Goal: Task Accomplishment & Management: Complete application form

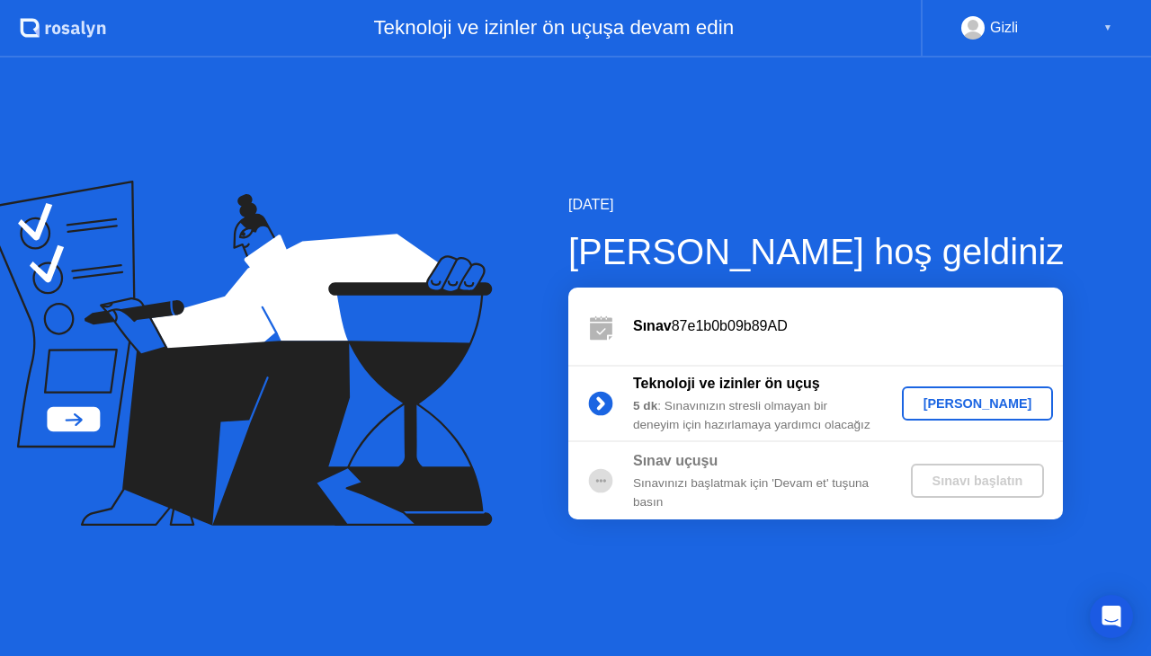
click at [951, 406] on div "[PERSON_NAME]" at bounding box center [978, 404] width 138 height 14
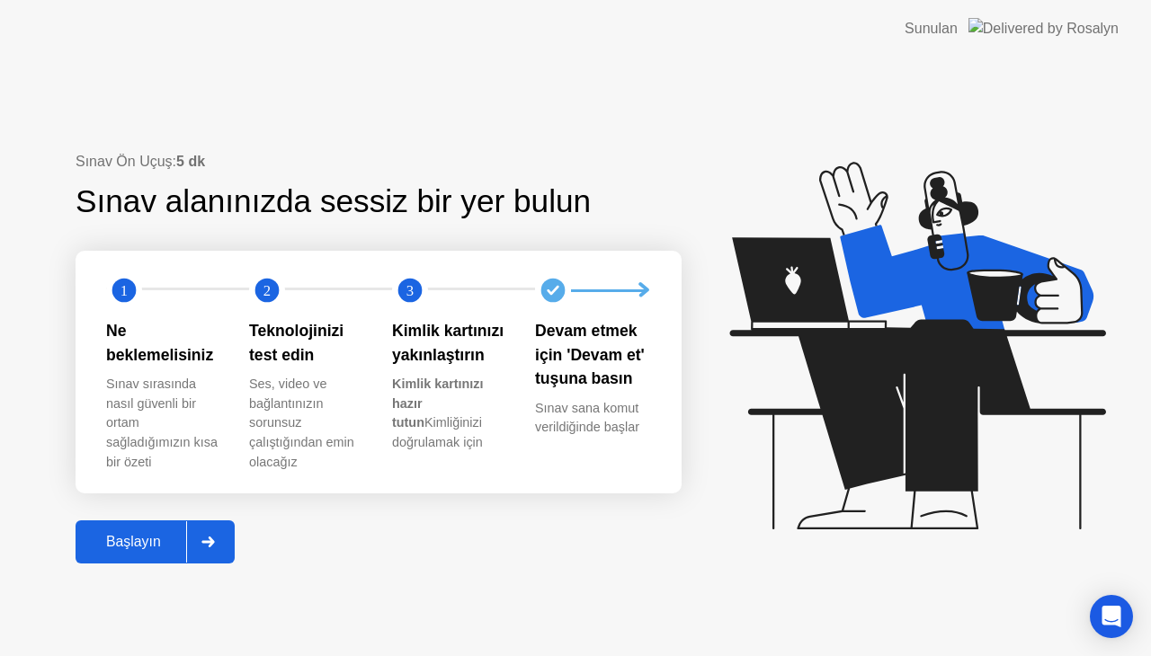
click at [108, 534] on div "Başlayın" at bounding box center [133, 542] width 105 height 16
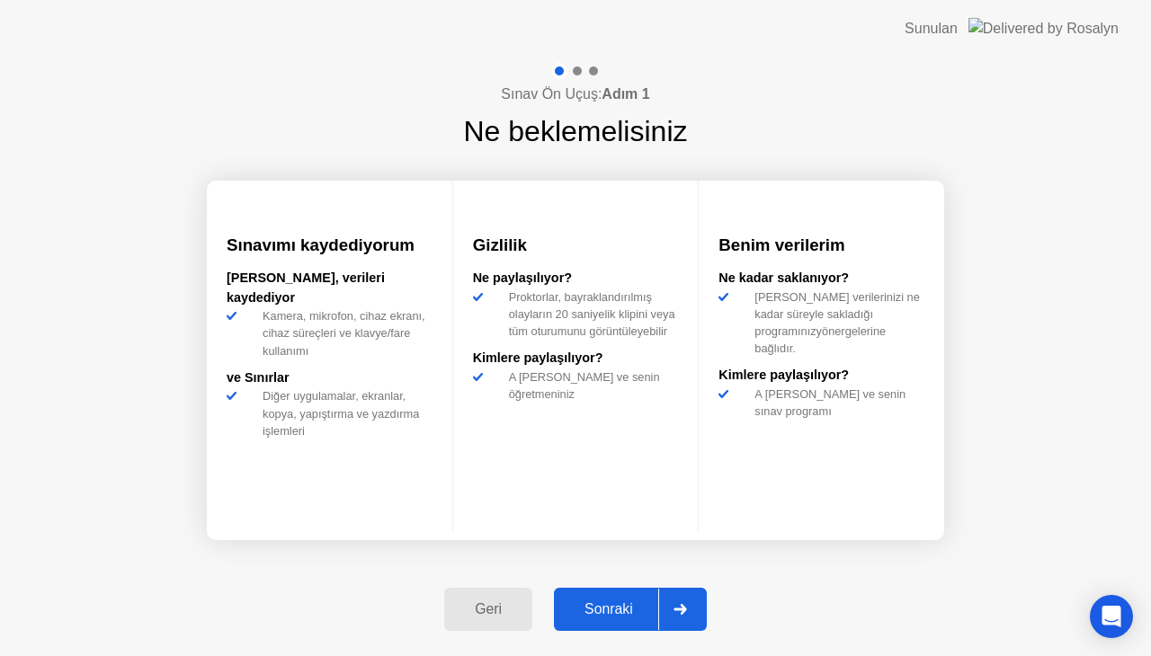
click at [589, 626] on button "Sonraki" at bounding box center [630, 609] width 153 height 43
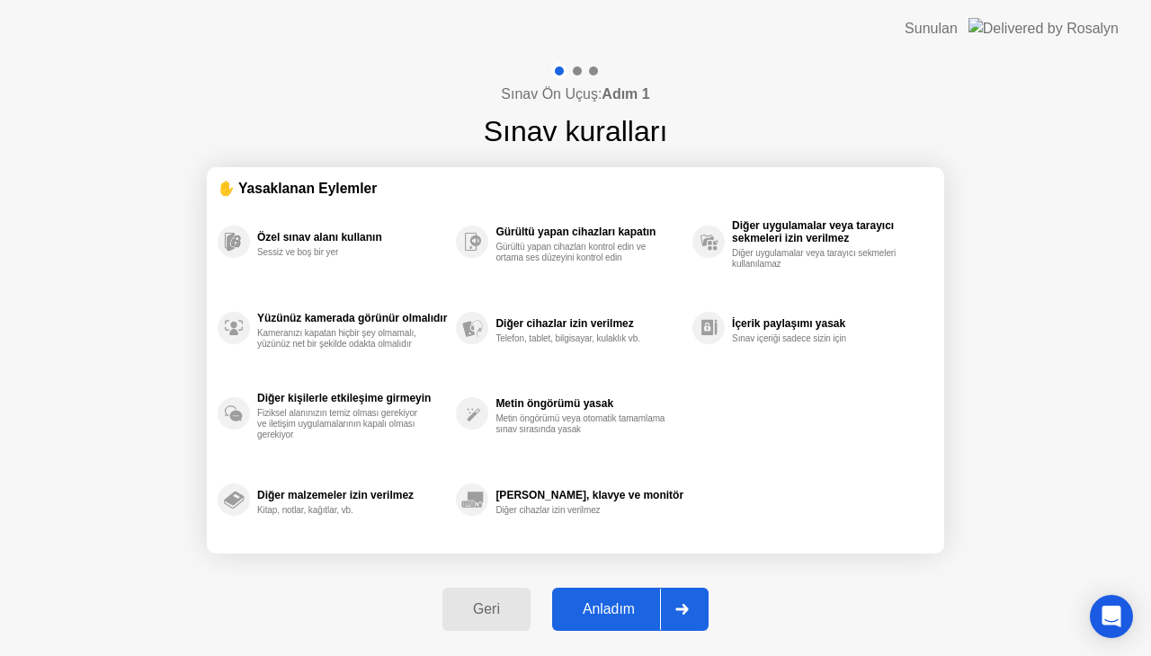
click at [592, 606] on div "Anladım" at bounding box center [608, 610] width 103 height 16
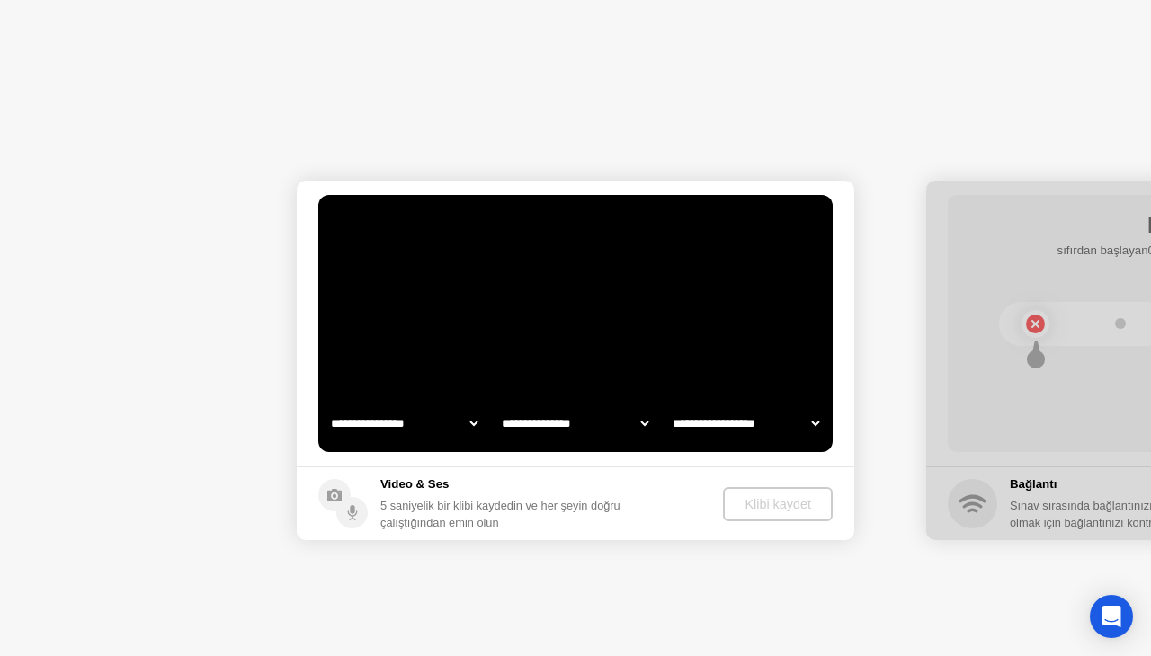
select select "**********"
select select "*******"
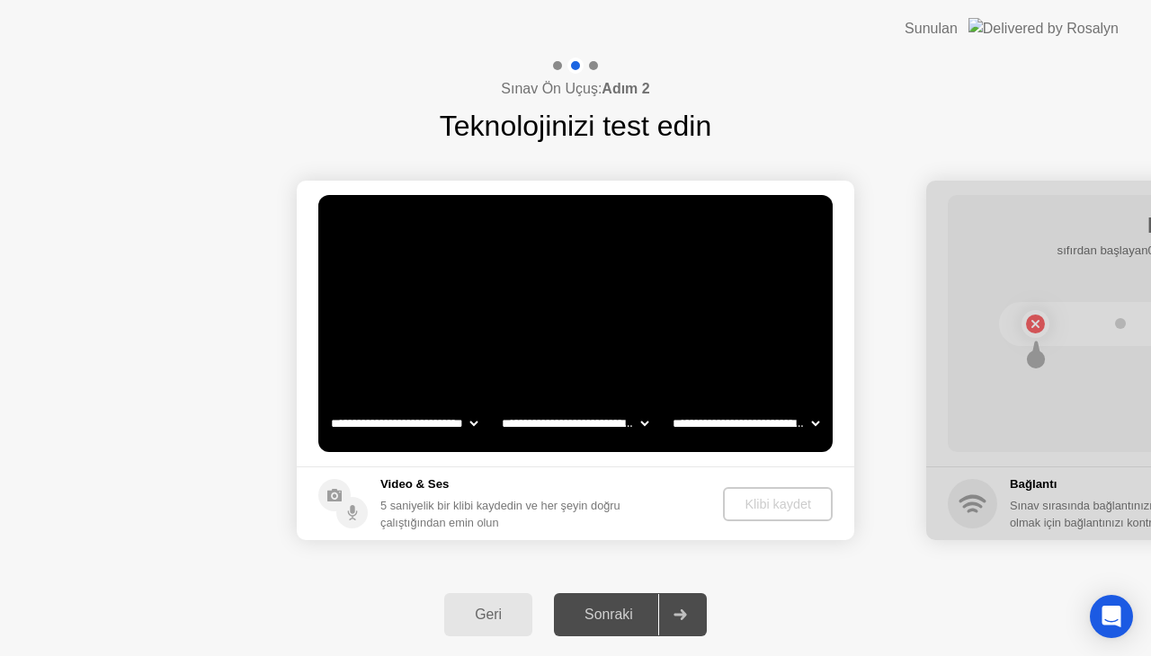
click at [593, 611] on div "Sonraki" at bounding box center [608, 615] width 99 height 16
click at [602, 623] on div "Sonraki" at bounding box center [608, 615] width 99 height 16
click at [618, 620] on div "Sonraki" at bounding box center [608, 615] width 99 height 16
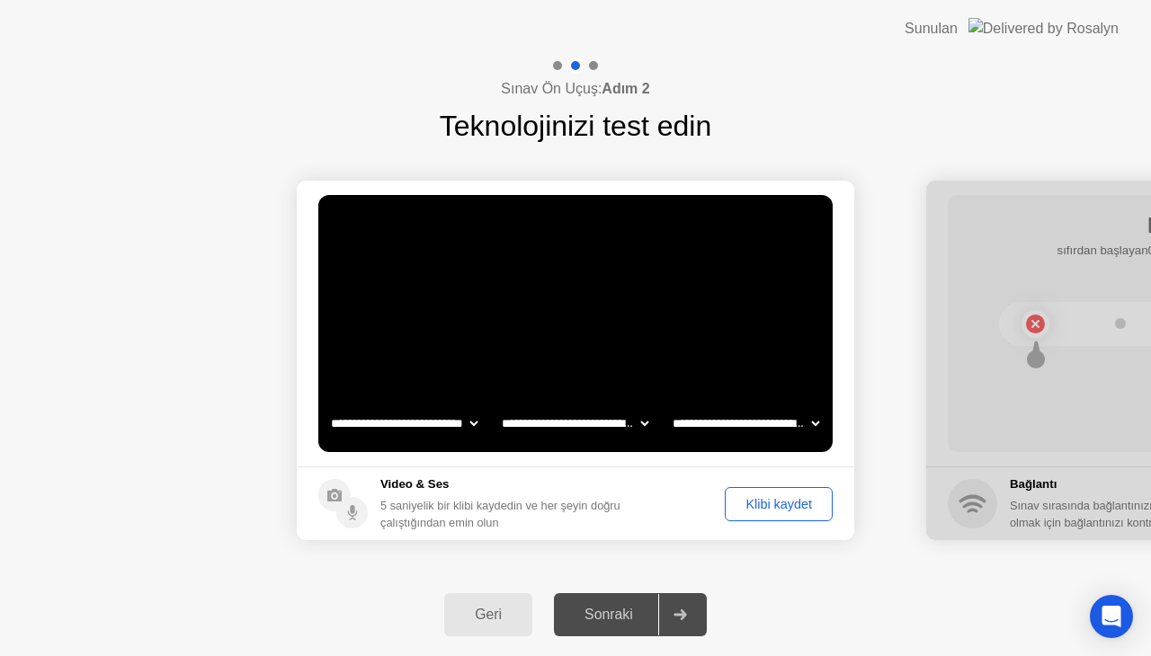
click at [619, 616] on div "Sonraki" at bounding box center [608, 615] width 99 height 16
click at [620, 613] on div "Sonraki" at bounding box center [608, 615] width 99 height 16
click at [621, 613] on div "Sonraki" at bounding box center [608, 615] width 99 height 16
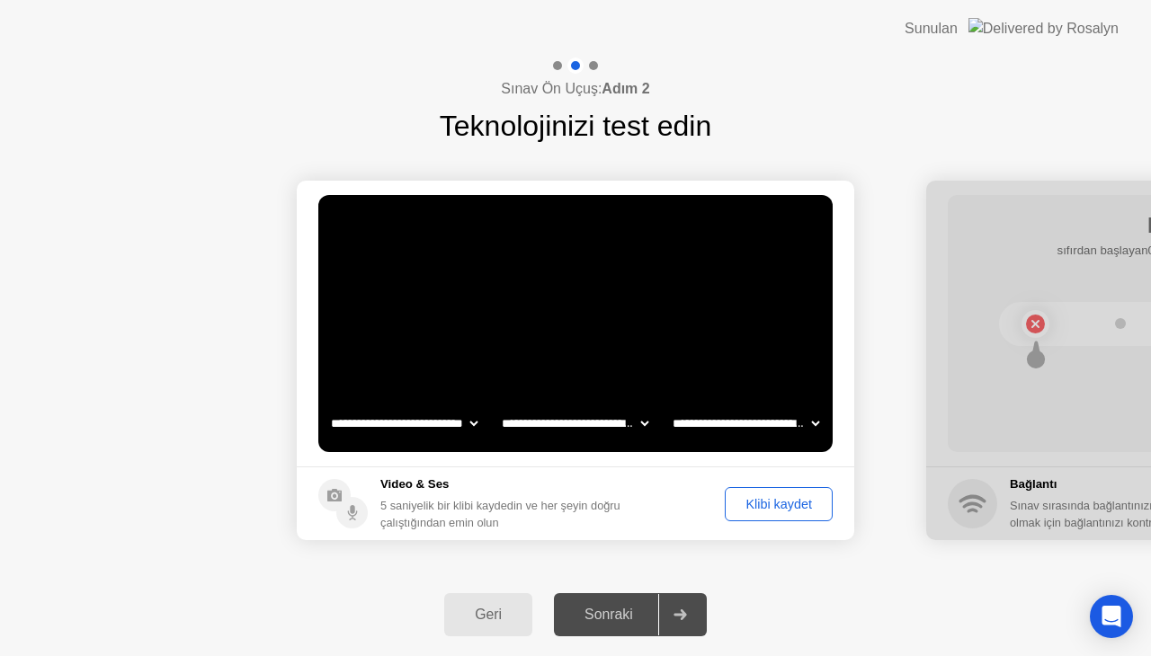
click at [624, 613] on div "Sonraki" at bounding box center [608, 615] width 99 height 16
click at [740, 605] on div "Geri Sonraki" at bounding box center [575, 615] width 1151 height 83
click at [698, 608] on div at bounding box center [679, 614] width 43 height 41
click at [667, 606] on div at bounding box center [679, 614] width 43 height 41
click at [680, 614] on icon at bounding box center [679, 615] width 13 height 11
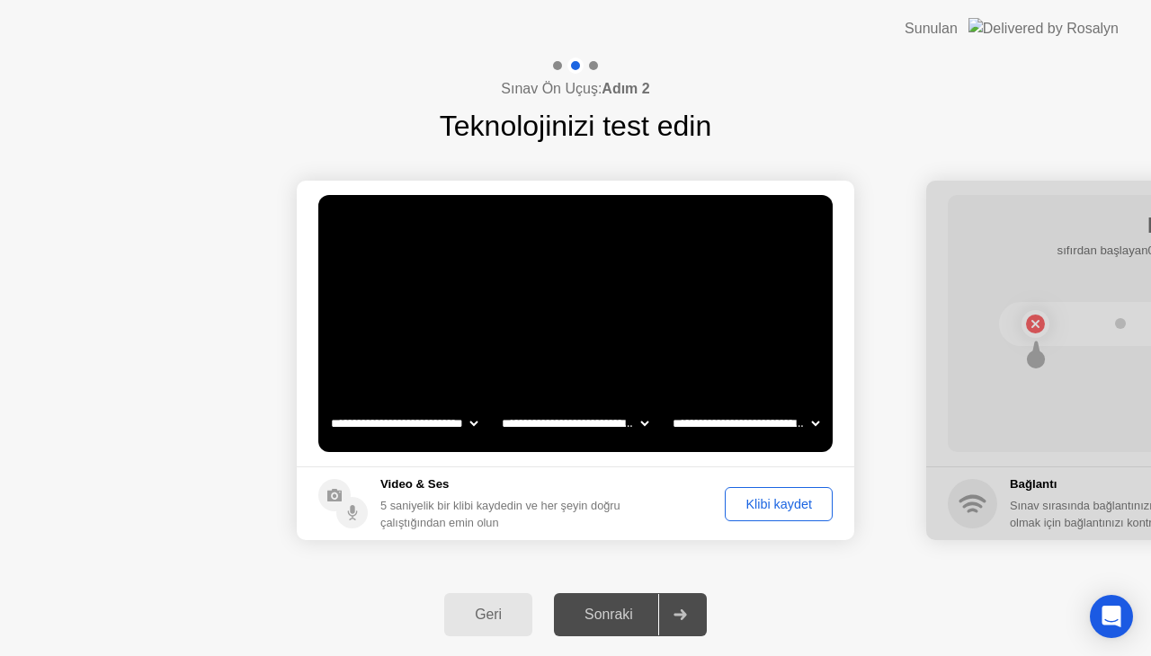
click at [680, 614] on icon at bounding box center [679, 615] width 13 height 11
click at [619, 613] on div "Sonraki" at bounding box center [608, 615] width 99 height 16
click at [618, 613] on div "Sonraki" at bounding box center [608, 615] width 99 height 16
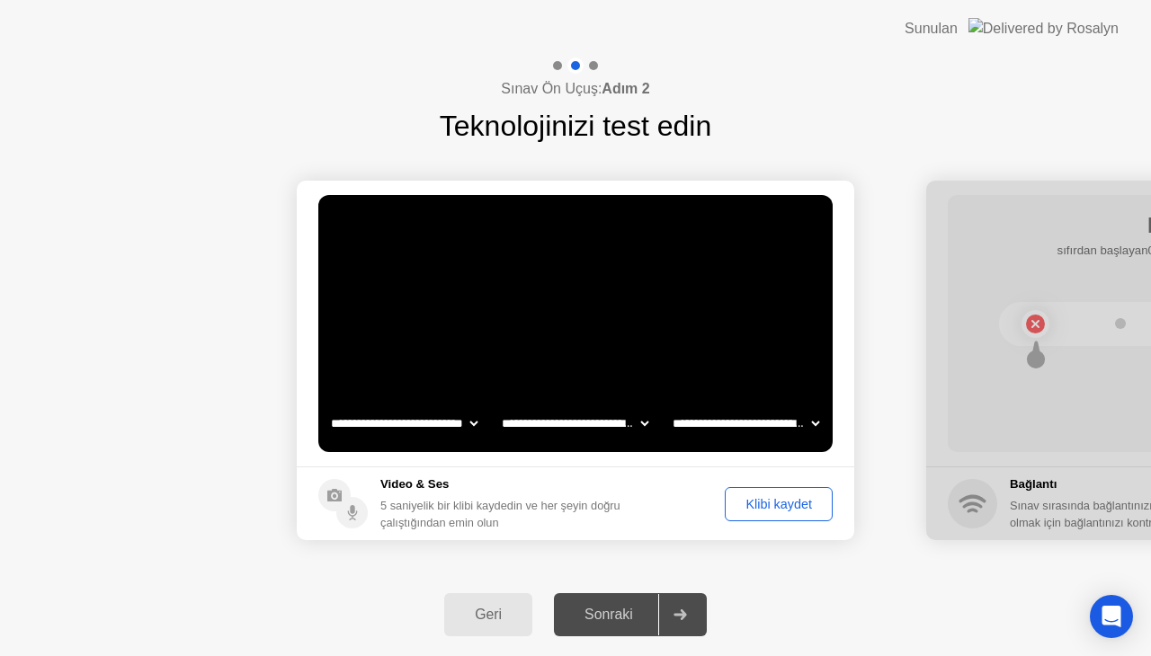
click at [618, 613] on div "Sonraki" at bounding box center [608, 615] width 99 height 16
click at [736, 513] on button "Klibi kaydet" at bounding box center [779, 504] width 108 height 34
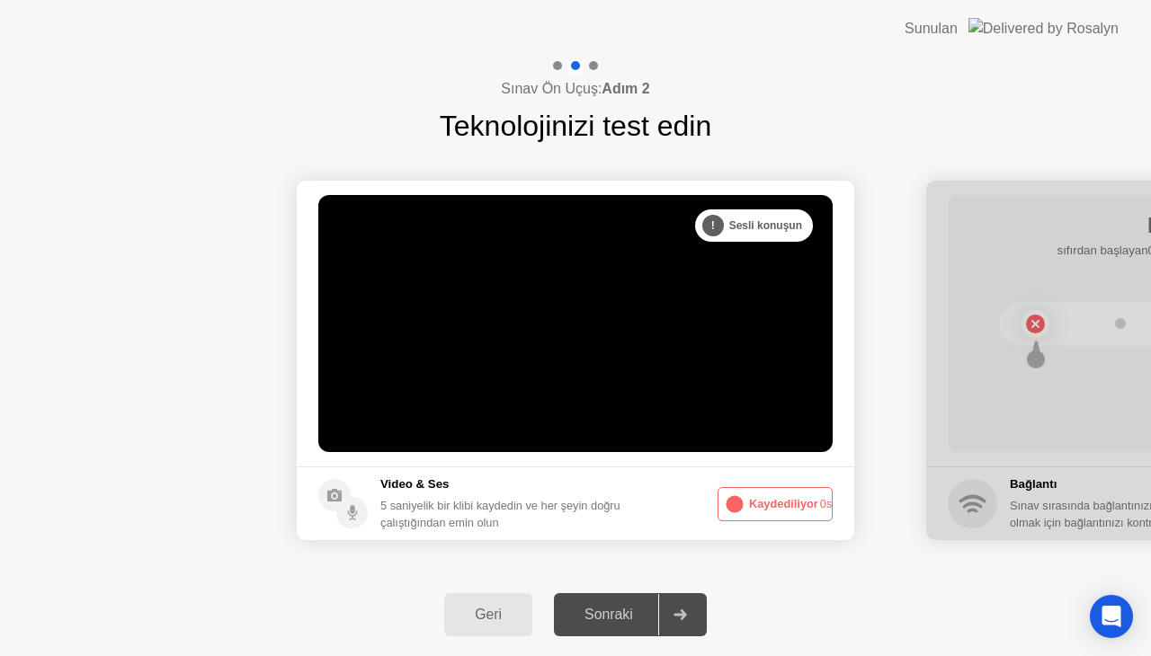
drag, startPoint x: 736, startPoint y: 513, endPoint x: 851, endPoint y: 596, distance: 141.0
click at [851, 596] on div "**********" at bounding box center [575, 357] width 1151 height 599
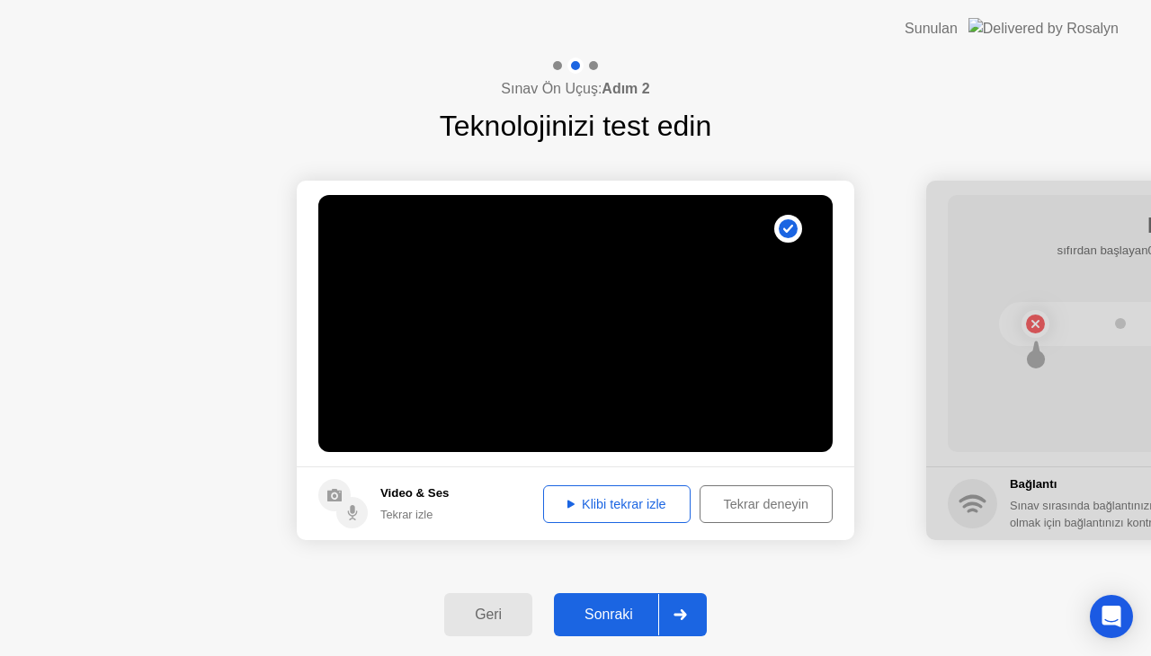
click at [603, 613] on div "Sonraki" at bounding box center [608, 615] width 99 height 16
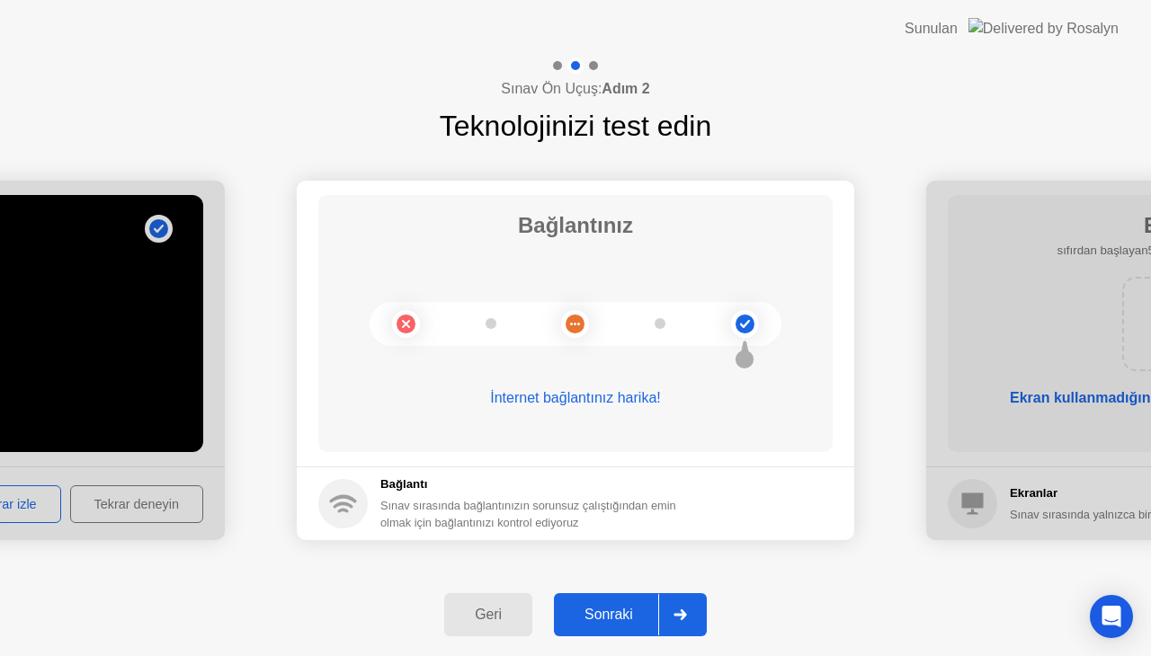
drag, startPoint x: 503, startPoint y: 401, endPoint x: 648, endPoint y: 449, distance: 153.3
click at [648, 422] on div "İnternet bağlantınız harika!" at bounding box center [575, 413] width 514 height 50
click at [643, 620] on div "Sonraki" at bounding box center [608, 615] width 99 height 16
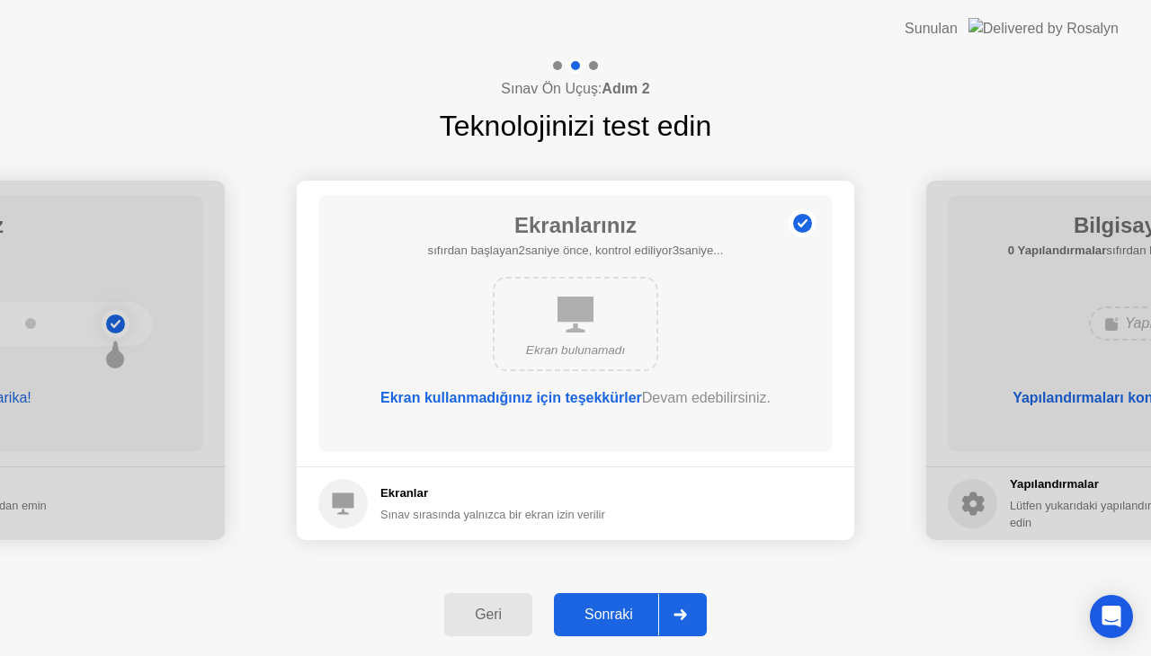
click at [680, 610] on icon at bounding box center [679, 615] width 13 height 11
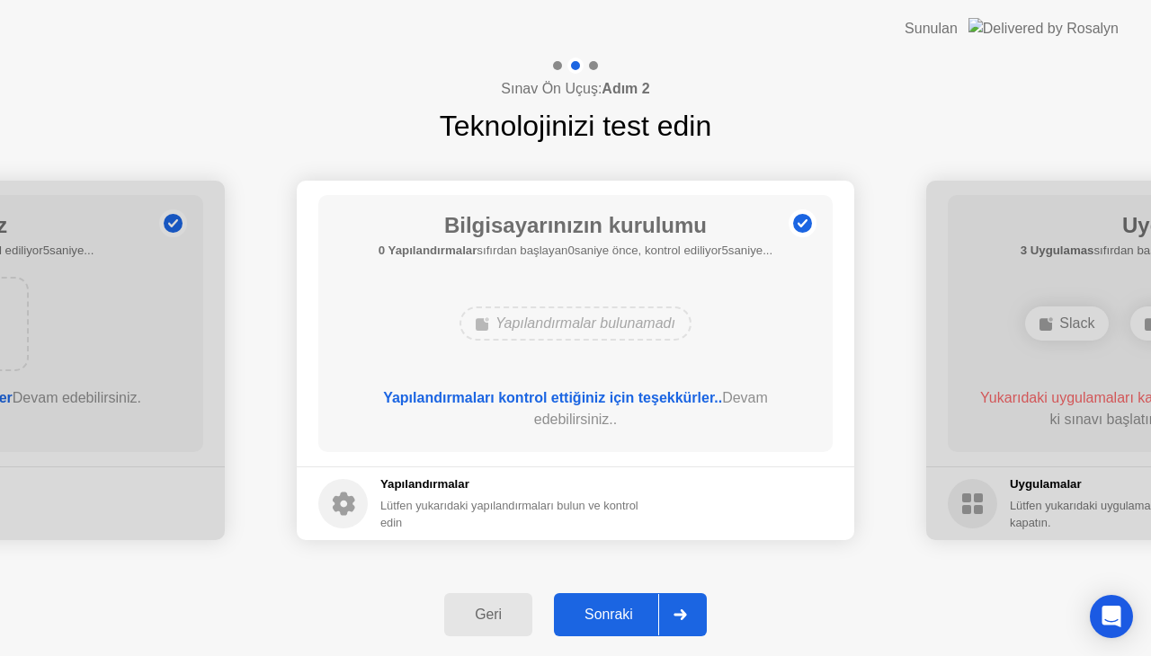
click at [677, 610] on icon at bounding box center [679, 615] width 13 height 11
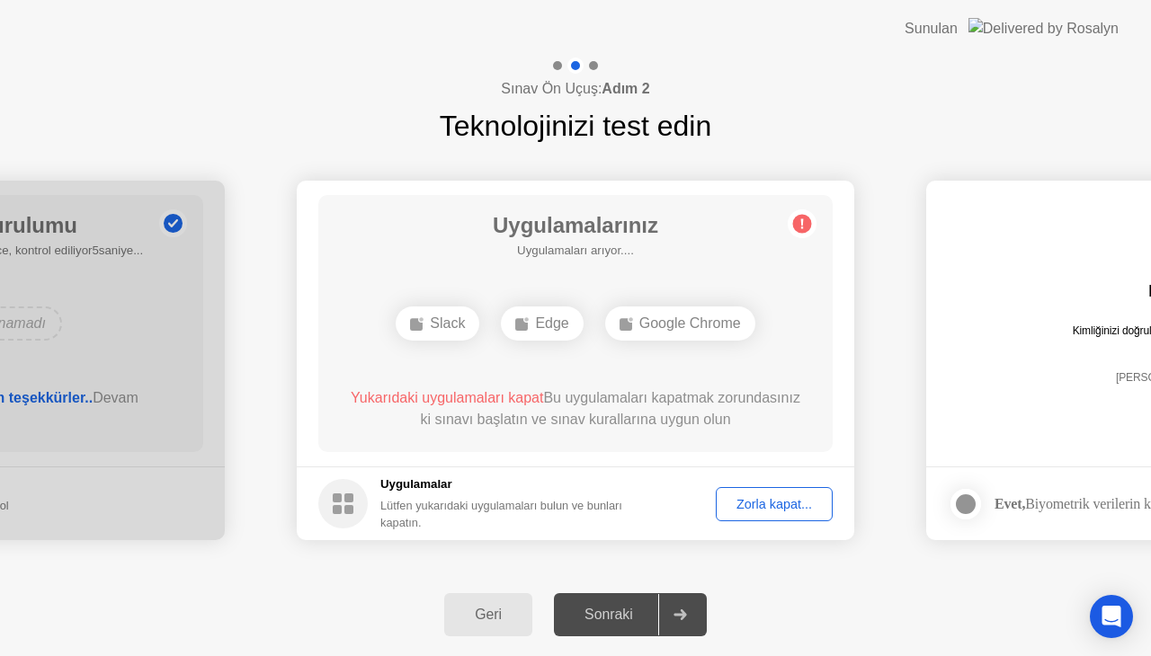
click at [701, 611] on div at bounding box center [679, 614] width 43 height 41
click at [687, 612] on icon at bounding box center [679, 615] width 13 height 11
click at [686, 613] on icon at bounding box center [679, 615] width 13 height 11
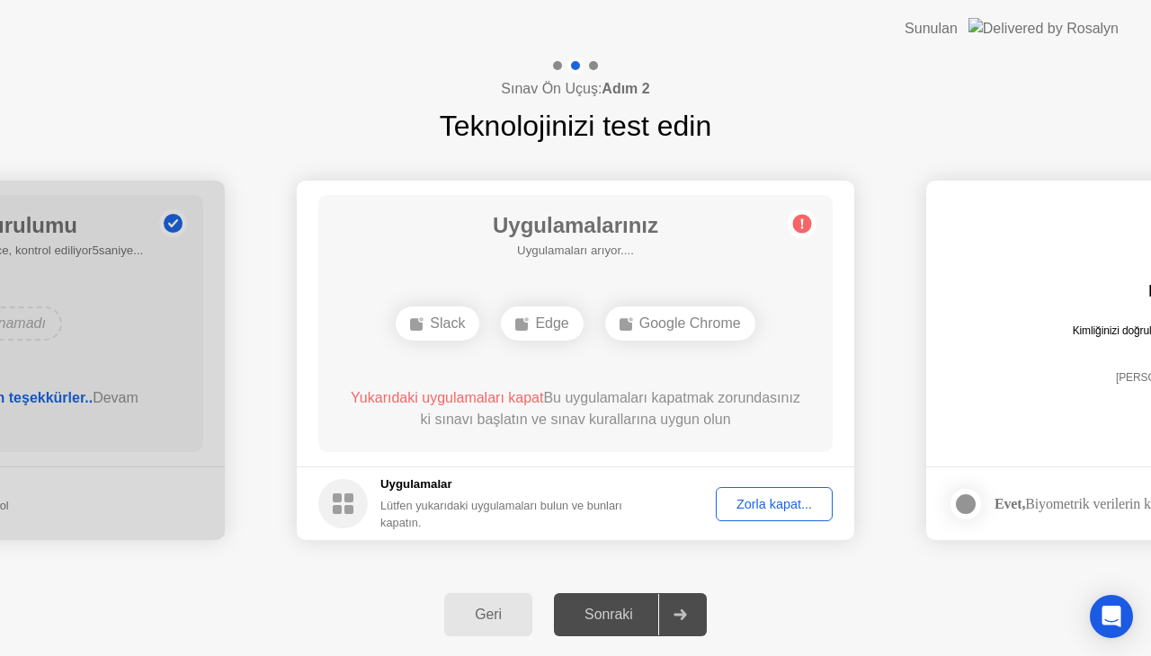
click at [686, 613] on icon at bounding box center [679, 615] width 13 height 11
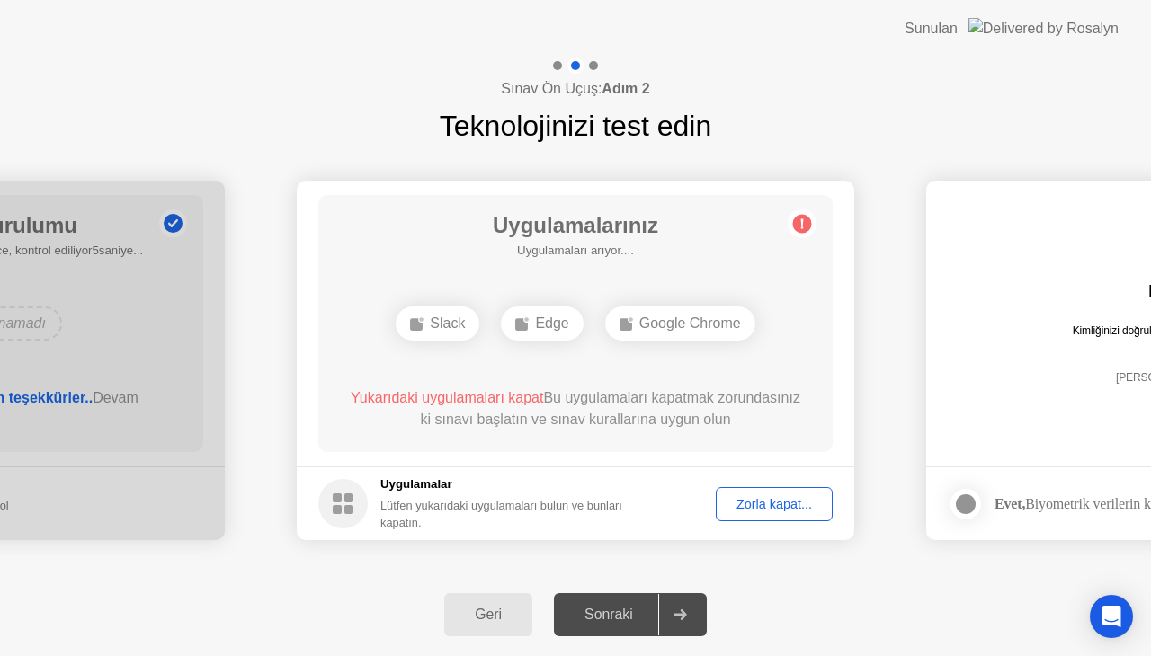
click at [686, 613] on icon at bounding box center [679, 615] width 13 height 11
click at [766, 507] on div "Zorla kapat..." at bounding box center [774, 504] width 104 height 14
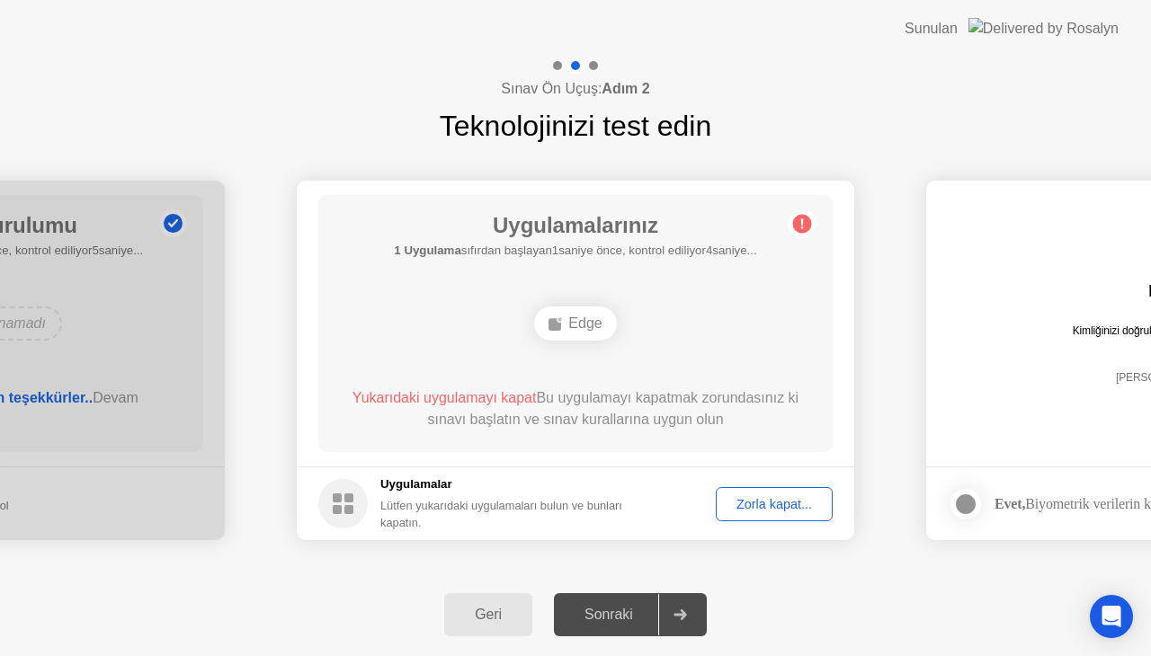
click at [758, 515] on button "Zorla kapat..." at bounding box center [774, 504] width 117 height 34
click at [777, 498] on div "Zorla kapat..." at bounding box center [774, 504] width 104 height 14
click at [624, 615] on div "Sonraki" at bounding box center [608, 615] width 99 height 16
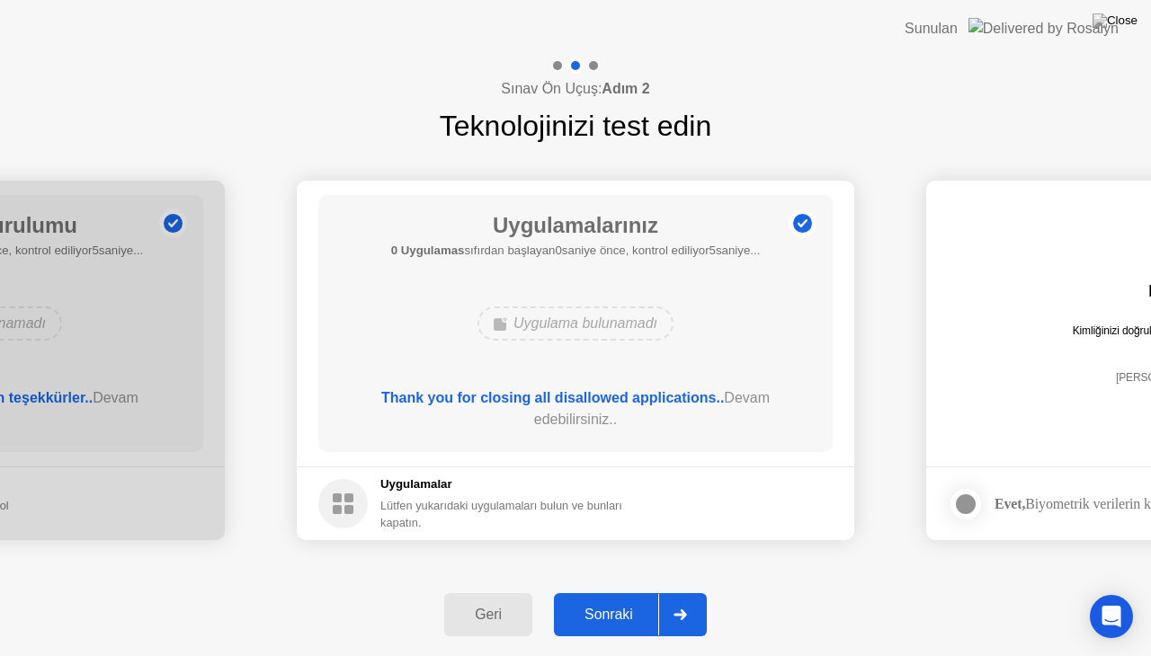
drag, startPoint x: 685, startPoint y: 635, endPoint x: 704, endPoint y: 621, distance: 23.2
click at [686, 574] on div "**********" at bounding box center [575, 360] width 1151 height 426
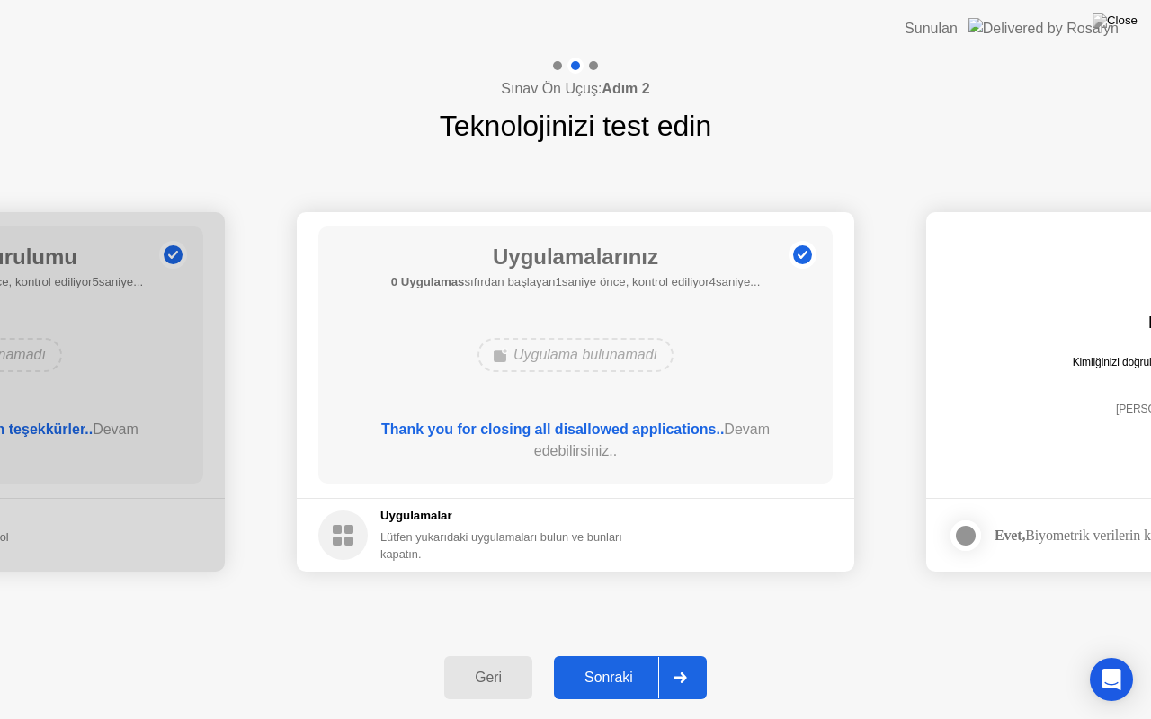
click at [676, 655] on div at bounding box center [679, 677] width 43 height 41
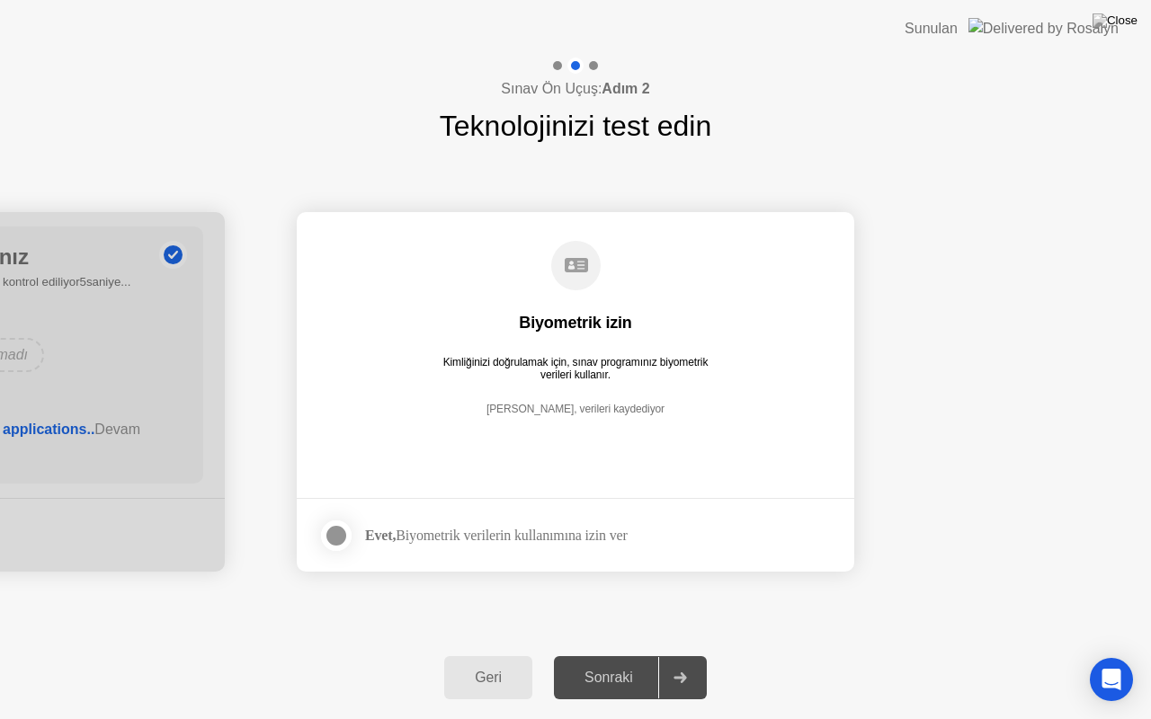
drag, startPoint x: 502, startPoint y: 361, endPoint x: 615, endPoint y: 378, distance: 114.4
click at [615, 378] on div "Kimliğinizi doğrulamak için, sınav programınız biyometrik verileri kullanır." at bounding box center [576, 368] width 271 height 25
click at [620, 379] on div "Kimliğinizi doğrulamak için, sınav programınız biyometrik verileri kullanır." at bounding box center [576, 368] width 271 height 25
click at [336, 539] on div at bounding box center [336, 536] width 22 height 22
click at [673, 655] on div at bounding box center [679, 677] width 43 height 41
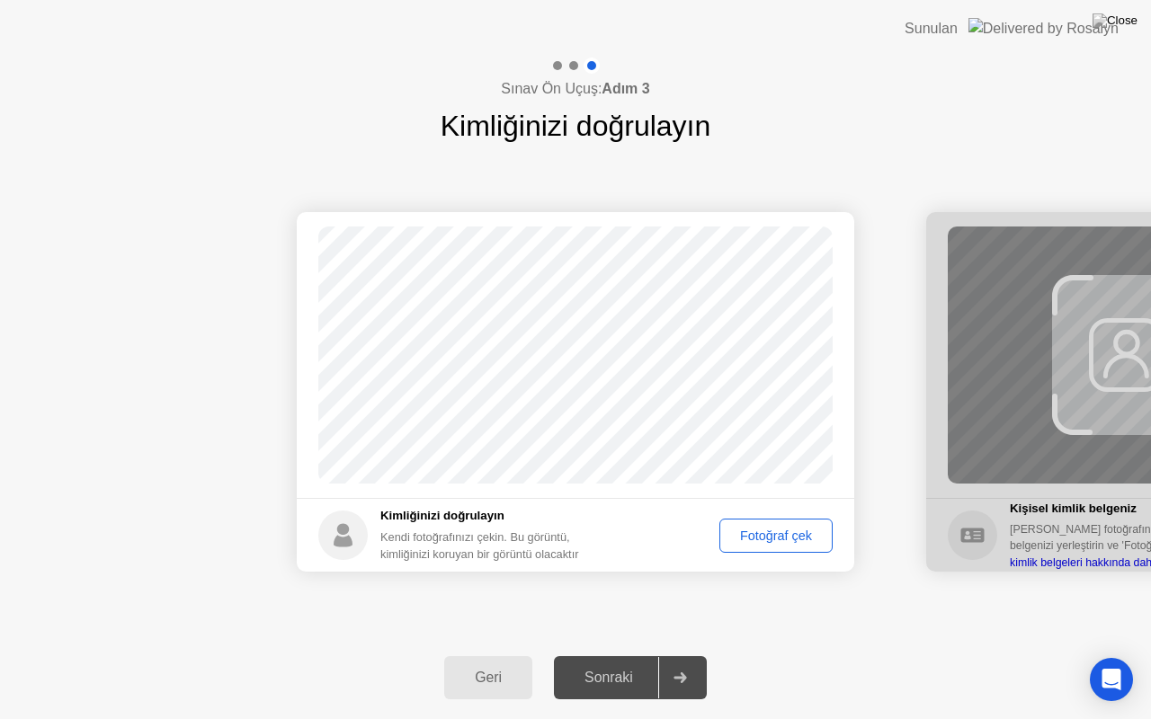
click at [676, 655] on icon at bounding box center [679, 678] width 13 height 11
click at [609, 655] on div "Sonraki" at bounding box center [608, 678] width 99 height 16
click at [607, 655] on div "Sonraki" at bounding box center [608, 678] width 99 height 16
click at [606, 655] on div "Sonraki" at bounding box center [608, 678] width 99 height 16
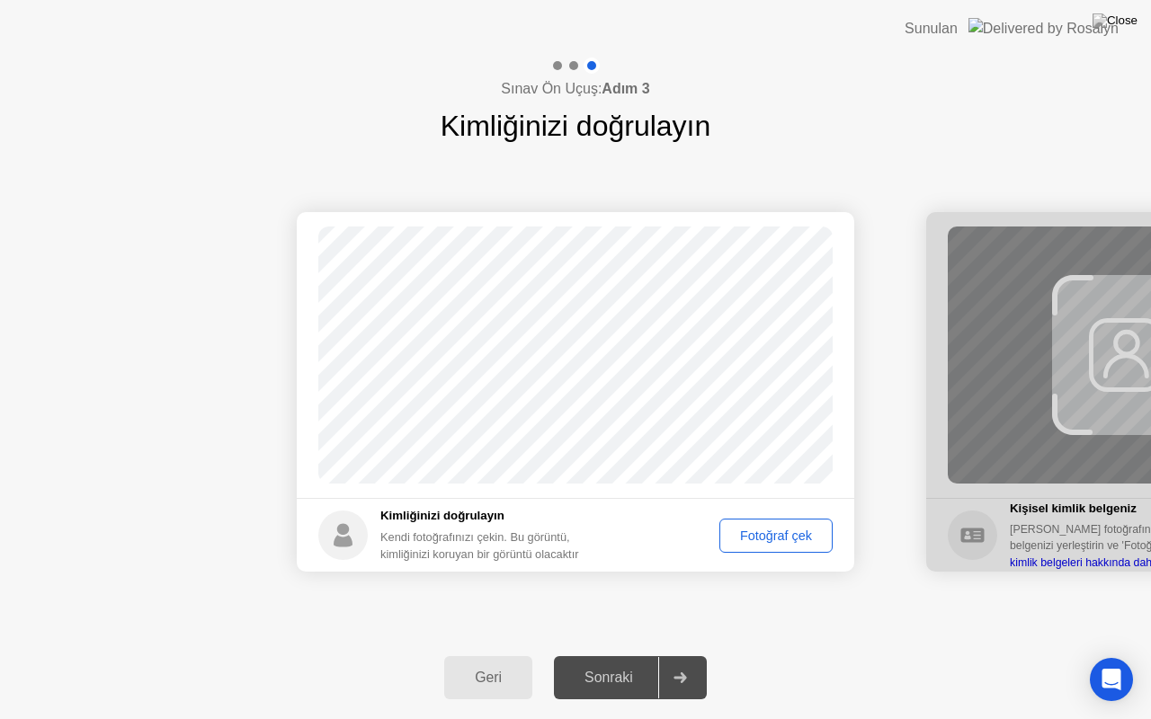
click at [605, 655] on div "Sonraki" at bounding box center [608, 678] width 99 height 16
click at [764, 540] on div "Fotoğraf çek" at bounding box center [776, 536] width 101 height 14
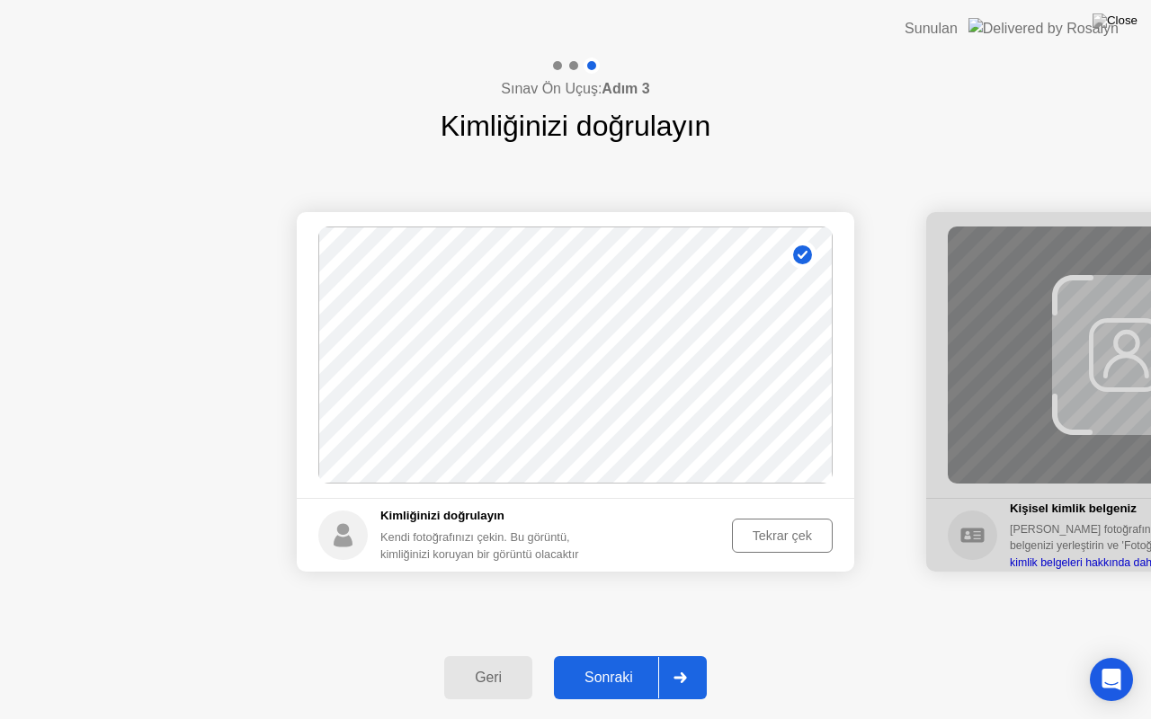
click at [676, 655] on icon at bounding box center [679, 678] width 13 height 11
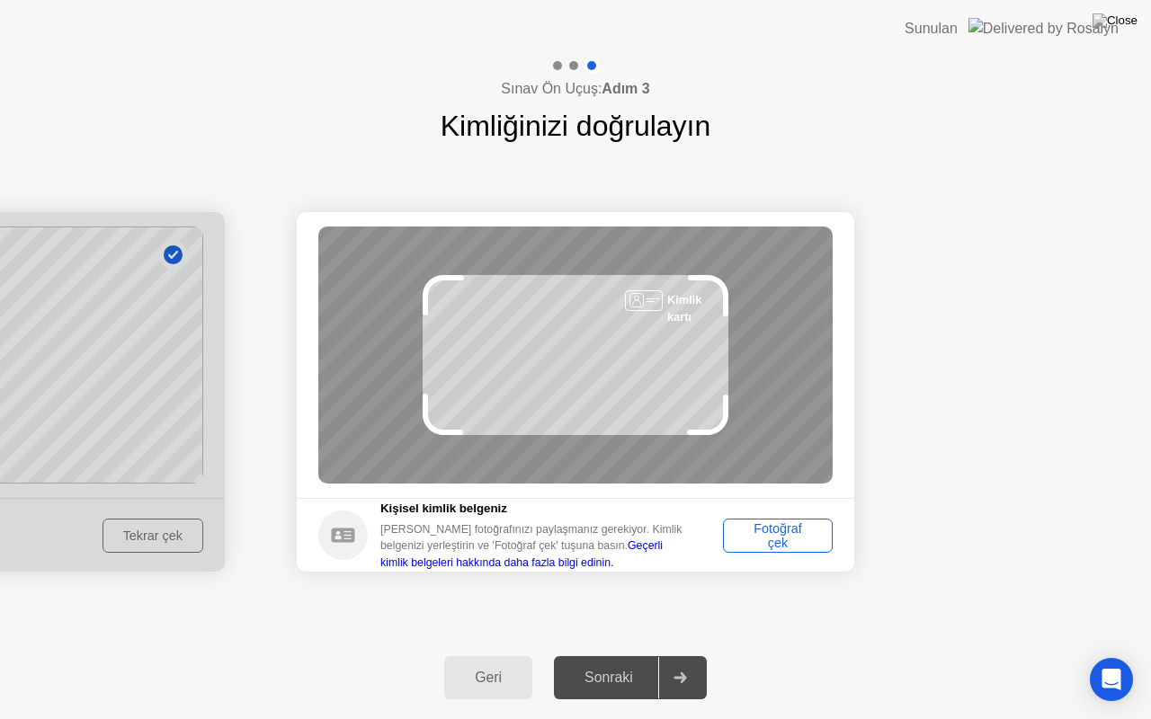
click at [786, 547] on div "Fotoğraf çek" at bounding box center [777, 536] width 97 height 29
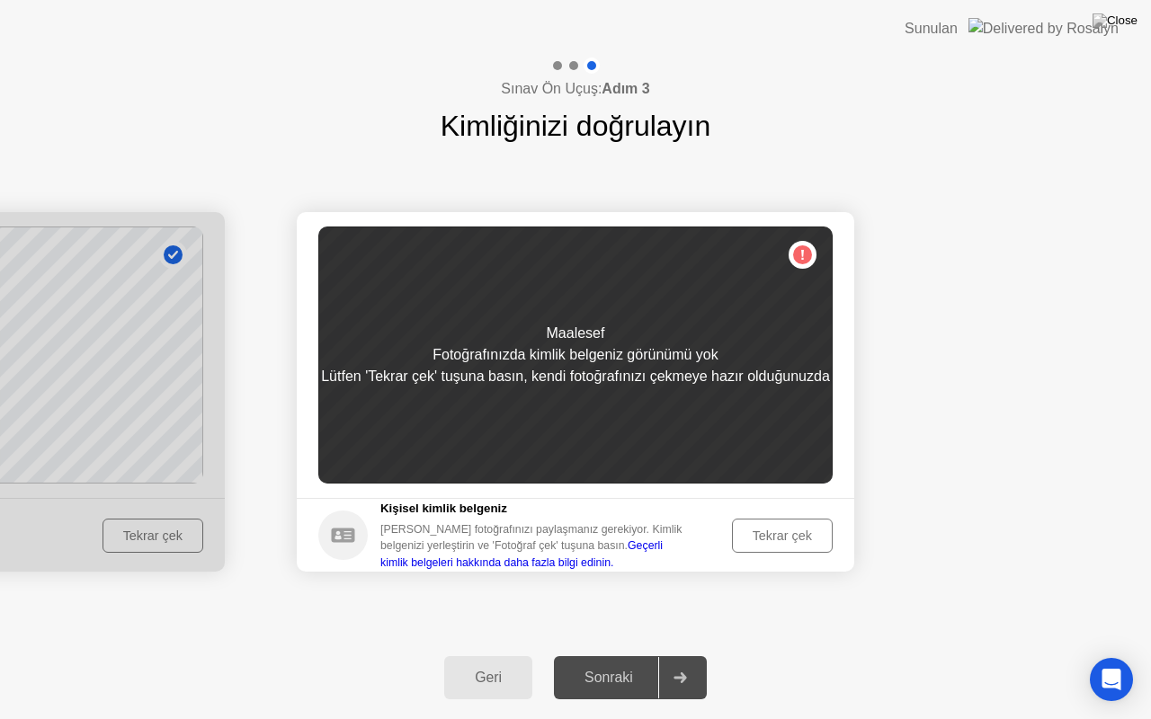
click at [779, 543] on div "Tekrar çek" at bounding box center [782, 536] width 88 height 14
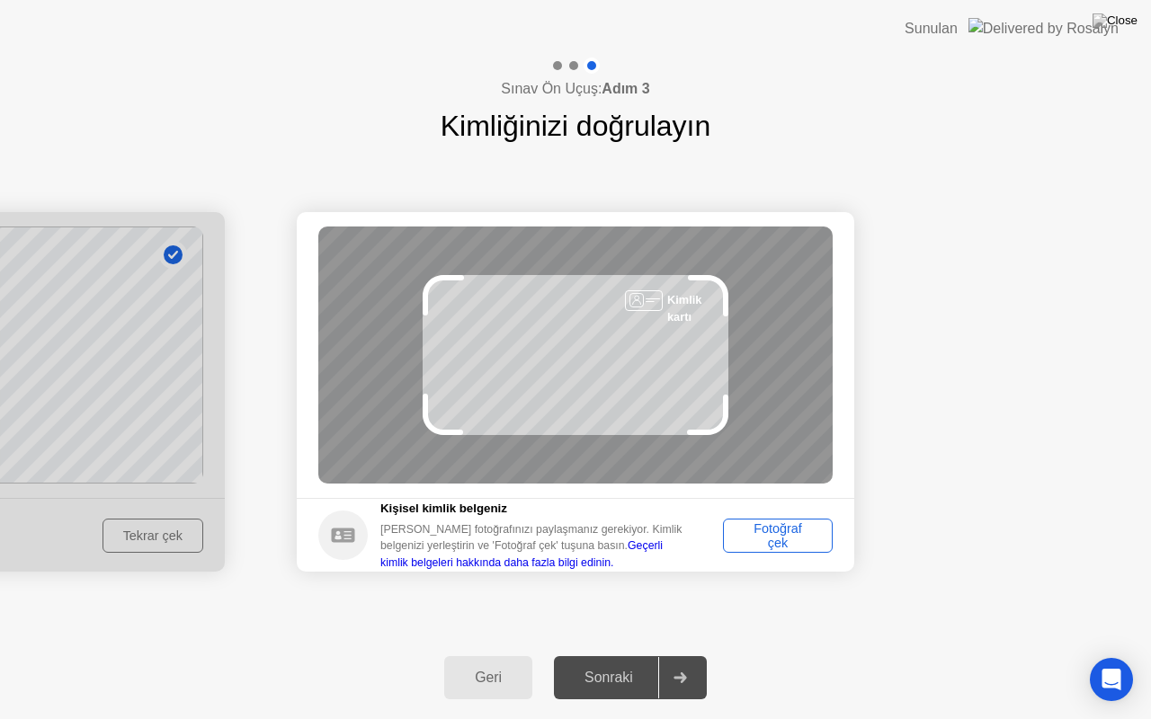
click at [761, 655] on div "Sınav Ön Uçuş: Adım 3 Kimliğinizi doğrulayın Başarılı Fotoğraf doğru Kimliğiniz…" at bounding box center [575, 389] width 1151 height 662
click at [698, 655] on div at bounding box center [679, 677] width 43 height 41
click at [692, 655] on div at bounding box center [679, 677] width 43 height 41
click at [595, 655] on div "Sonraki" at bounding box center [608, 678] width 99 height 16
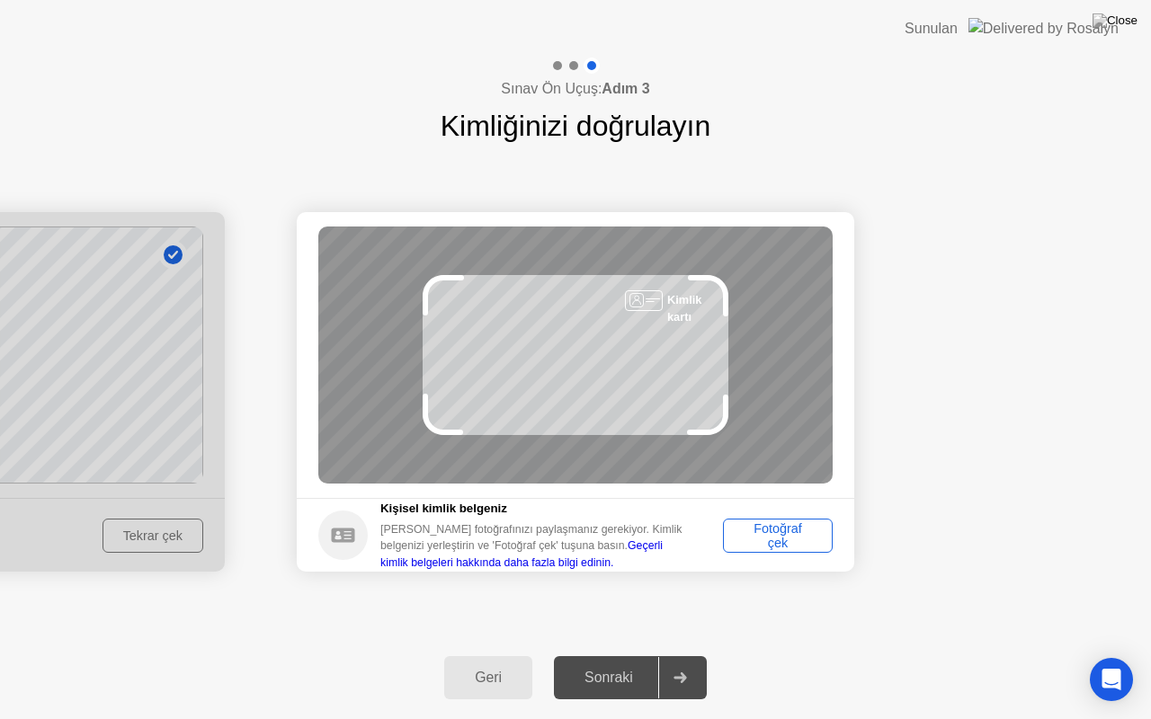
click at [595, 655] on div "Sonraki" at bounding box center [608, 678] width 99 height 16
click at [685, 655] on div at bounding box center [679, 677] width 43 height 41
click at [701, 655] on div at bounding box center [679, 677] width 43 height 41
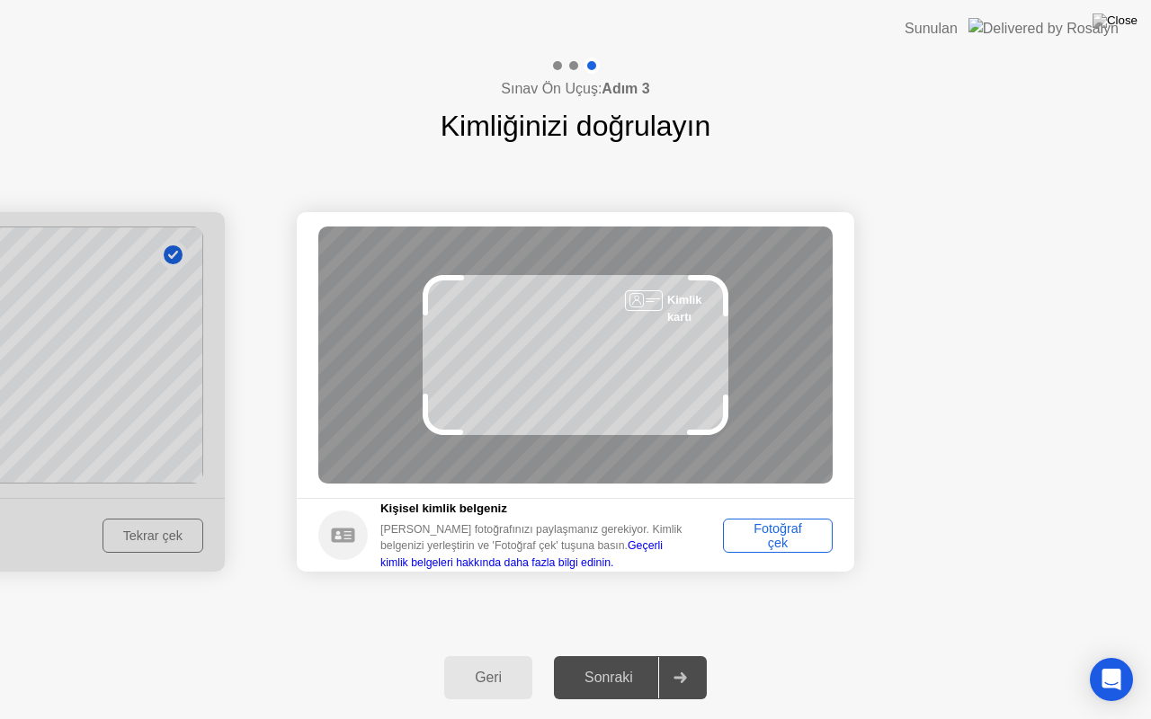
click at [701, 655] on div at bounding box center [679, 677] width 43 height 41
click at [653, 655] on div "Sonraki" at bounding box center [608, 678] width 99 height 16
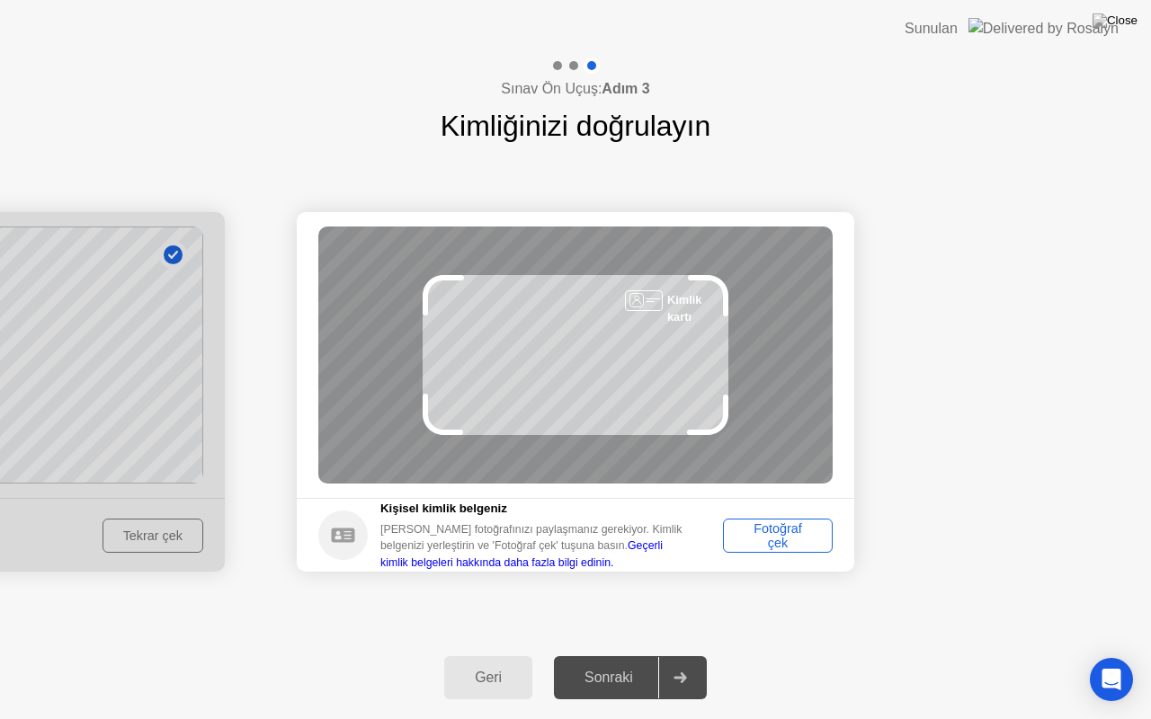
click at [653, 655] on div "Sonraki" at bounding box center [608, 678] width 99 height 16
click at [679, 655] on icon at bounding box center [679, 678] width 13 height 11
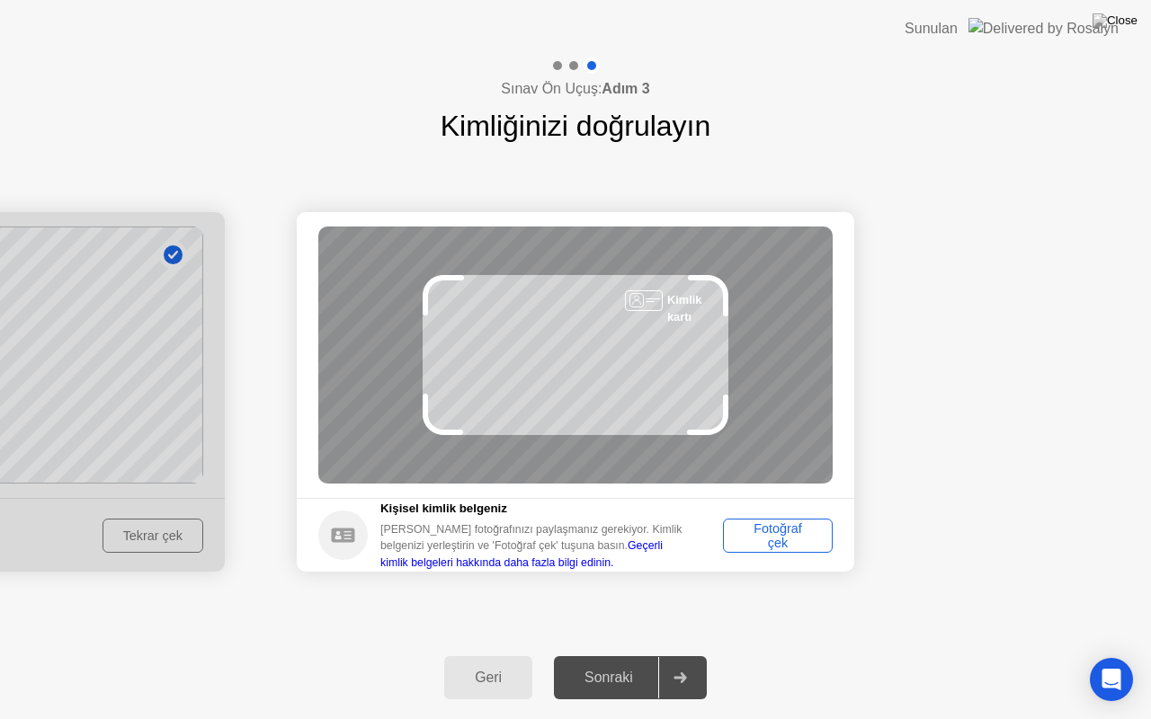
click at [679, 655] on icon at bounding box center [679, 678] width 13 height 11
click at [1128, 22] on img at bounding box center [1114, 20] width 45 height 14
